Goal: Information Seeking & Learning: Find specific fact

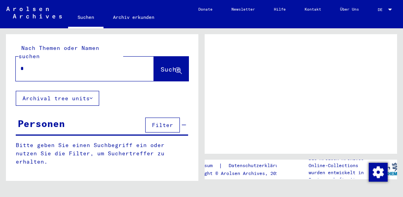
type input "**"
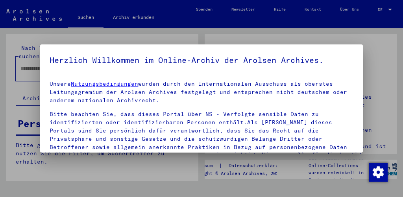
click at [371, 71] on div at bounding box center [201, 98] width 403 height 197
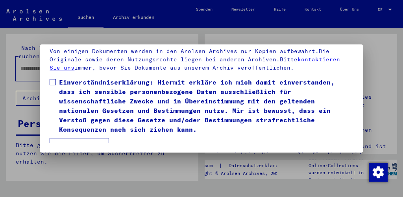
scroll to position [59, 0]
click at [53, 80] on span at bounding box center [53, 82] width 6 height 6
click at [63, 138] on button "Ich stimme zu" at bounding box center [79, 145] width 59 height 15
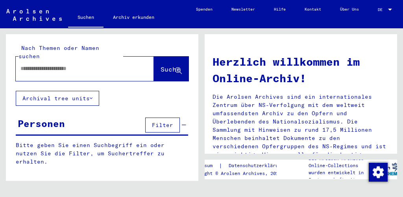
click at [57, 65] on input "text" at bounding box center [75, 69] width 110 height 8
type input "**********"
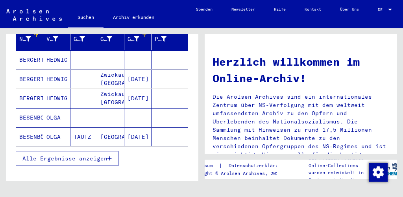
scroll to position [111, 0]
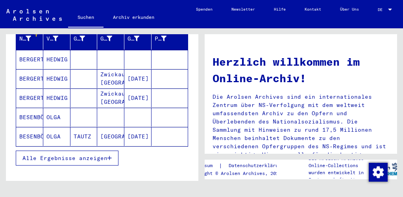
click at [105, 151] on button "Alle Ergebnisse anzeigen" at bounding box center [67, 158] width 103 height 15
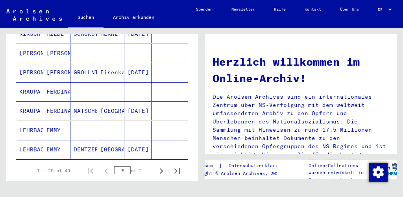
scroll to position [497, 0]
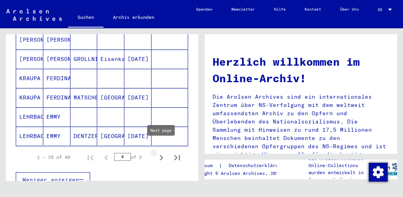
click at [161, 155] on icon "Next page" at bounding box center [162, 158] width 4 height 6
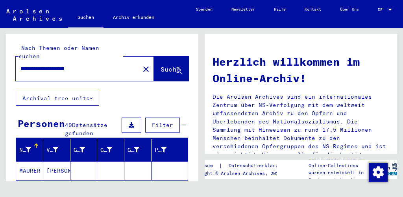
scroll to position [0, 0]
click at [134, 122] on icon at bounding box center [132, 125] width 6 height 6
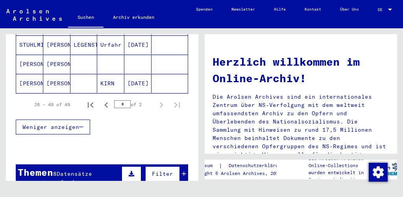
scroll to position [552, 0]
click at [107, 100] on icon "Previous page" at bounding box center [106, 105] width 11 height 11
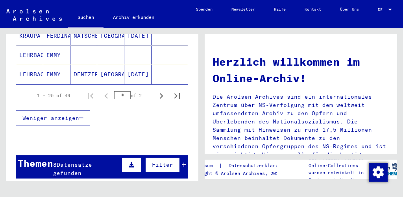
scroll to position [0, 0]
click at [162, 91] on icon "Next page" at bounding box center [161, 96] width 11 height 11
type input "*"
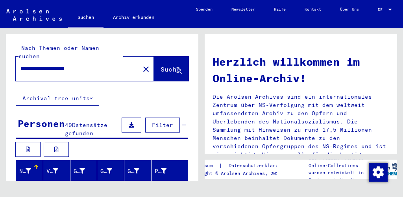
click at [112, 65] on input "**********" at bounding box center [75, 69] width 110 height 8
drag, startPoint x: 111, startPoint y: 59, endPoint x: 3, endPoint y: 54, distance: 107.9
click at [3, 54] on div "**********" at bounding box center [100, 104] width 201 height 153
click at [50, 65] on input "**********" at bounding box center [75, 69] width 110 height 8
click at [161, 65] on span "Suche" at bounding box center [171, 69] width 20 height 8
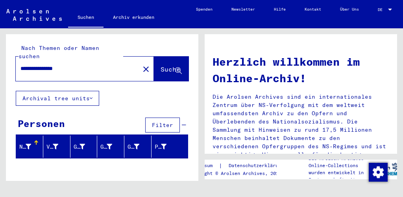
click at [62, 91] on button "Archival tree units" at bounding box center [57, 98] width 83 height 15
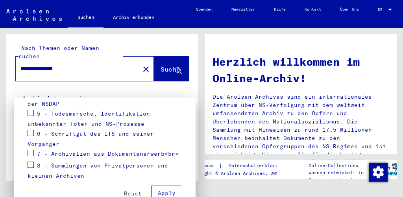
click at [134, 61] on div at bounding box center [201, 98] width 403 height 197
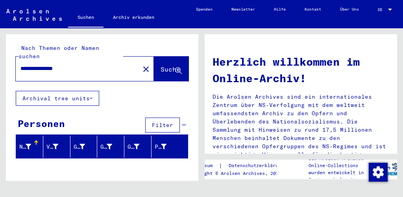
drag, startPoint x: 92, startPoint y: 61, endPoint x: 0, endPoint y: 55, distance: 92.6
click at [0, 55] on div "**********" at bounding box center [100, 104] width 201 height 153
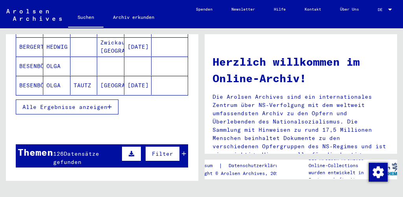
scroll to position [187, 0]
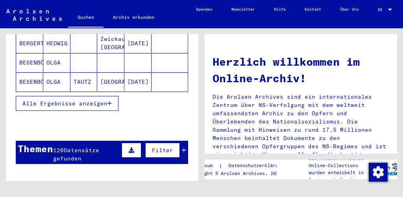
click at [107, 100] on span "Alle Ergebnisse anzeigen" at bounding box center [64, 103] width 85 height 7
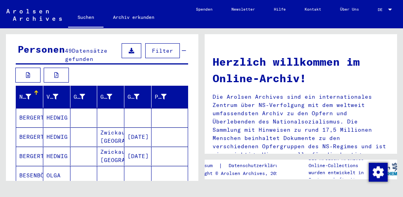
scroll to position [75, 0]
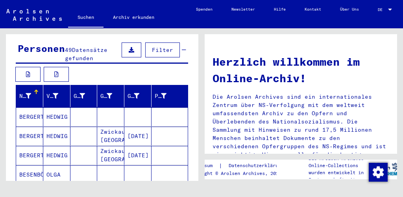
click at [35, 90] on div at bounding box center [36, 92] width 5 height 5
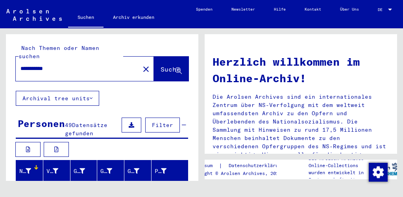
scroll to position [0, 0]
click at [61, 65] on input "**********" at bounding box center [75, 69] width 110 height 8
click at [170, 65] on span "Suche" at bounding box center [171, 69] width 20 height 8
click at [180, 57] on button "Suche" at bounding box center [171, 69] width 35 height 24
drag, startPoint x: 98, startPoint y: 60, endPoint x: 0, endPoint y: 59, distance: 98.0
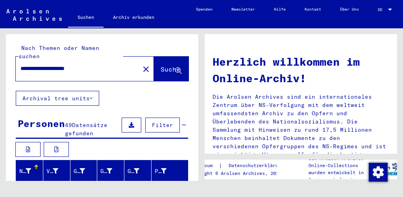
click at [0, 59] on div "**********" at bounding box center [100, 104] width 201 height 153
type input "**********"
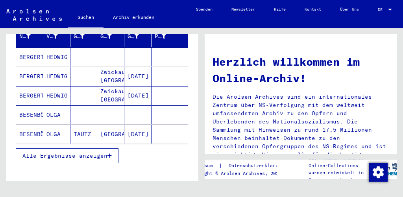
scroll to position [135, 0]
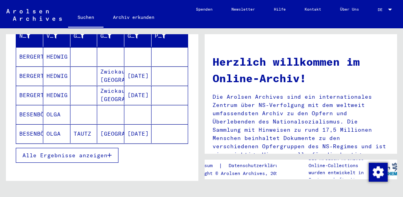
click at [53, 105] on mat-cell "OLGA" at bounding box center [56, 114] width 27 height 19
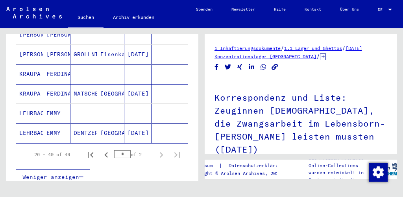
scroll to position [540, 0]
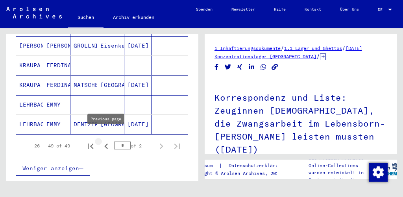
click at [107, 141] on icon "Previous page" at bounding box center [106, 146] width 11 height 11
type input "*"
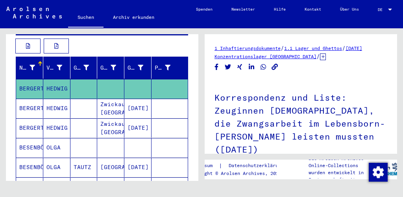
scroll to position [103, 0]
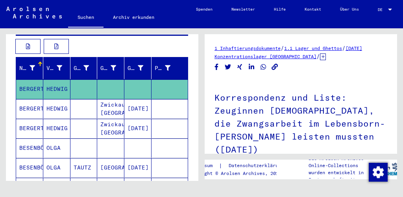
click at [28, 79] on mat-cell "BERGERT" at bounding box center [29, 88] width 27 height 19
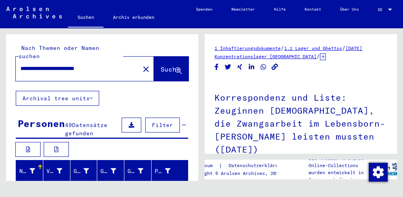
click at [129, 122] on icon at bounding box center [132, 125] width 6 height 6
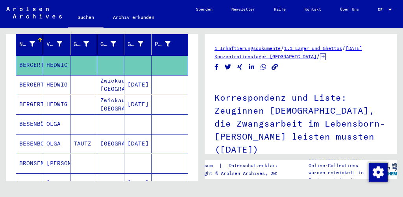
scroll to position [106, 0]
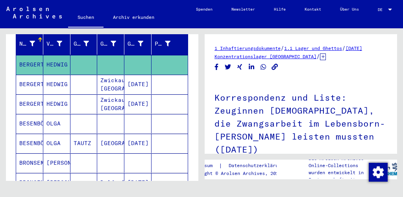
click at [41, 114] on mat-cell "BESENBÖCK" at bounding box center [29, 123] width 27 height 19
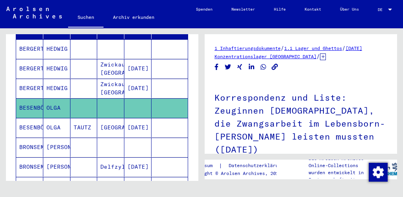
scroll to position [128, 0]
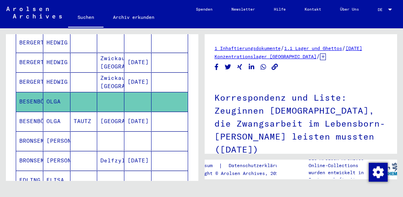
click at [61, 131] on mat-cell "[PERSON_NAME]" at bounding box center [56, 140] width 27 height 19
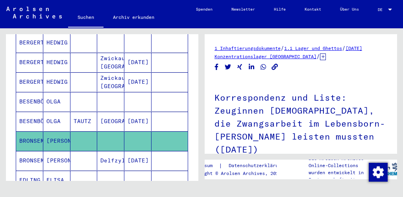
click at [62, 112] on mat-cell "OLGA" at bounding box center [56, 121] width 27 height 19
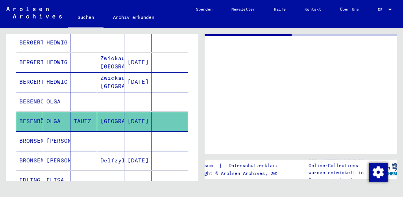
click at [62, 112] on mat-cell "OLGA" at bounding box center [56, 121] width 27 height 19
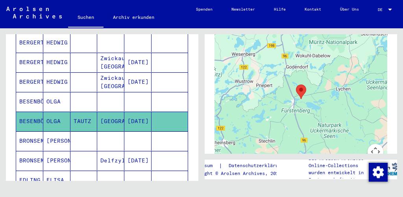
scroll to position [536, 0]
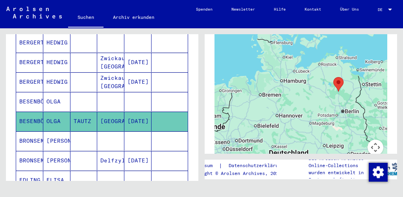
click at [60, 134] on mat-cell "[PERSON_NAME]" at bounding box center [56, 140] width 27 height 19
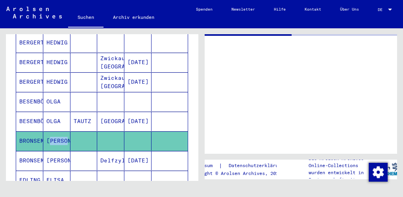
click at [60, 134] on mat-cell "[PERSON_NAME]" at bounding box center [56, 140] width 27 height 19
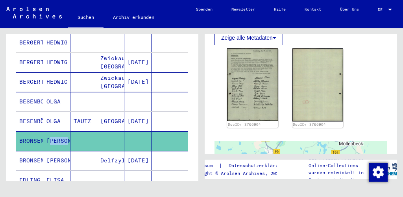
scroll to position [395, 0]
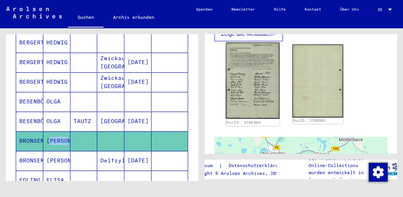
click at [258, 79] on img at bounding box center [253, 81] width 54 height 76
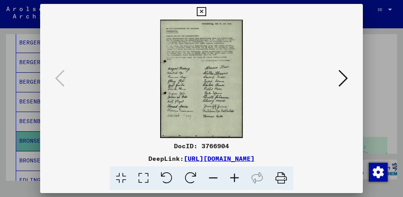
click at [212, 91] on img at bounding box center [201, 79] width 269 height 118
